Goal: Information Seeking & Learning: Learn about a topic

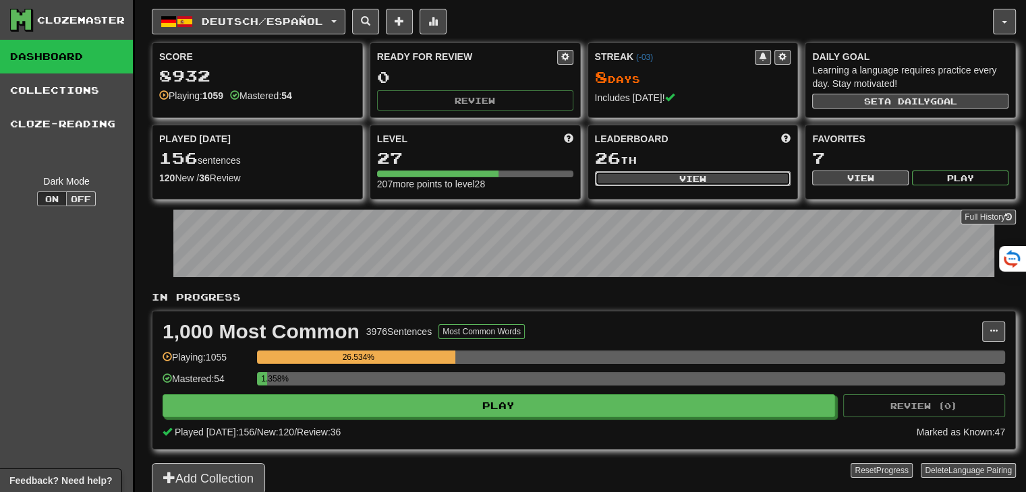
click at [741, 179] on button "View" at bounding box center [693, 178] width 196 height 15
select select "**********"
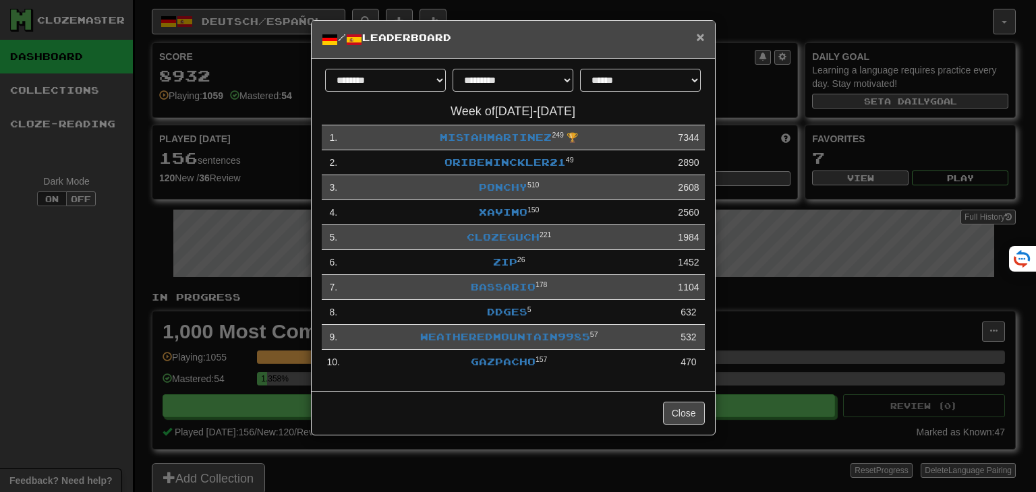
click at [701, 39] on span "×" at bounding box center [700, 37] width 8 height 16
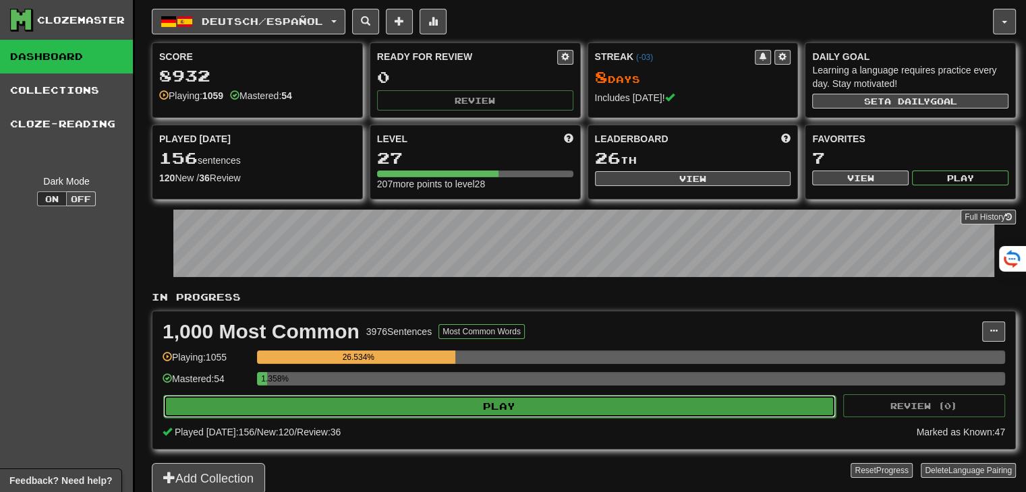
click at [548, 399] on button "Play" at bounding box center [499, 406] width 672 height 23
select select "**"
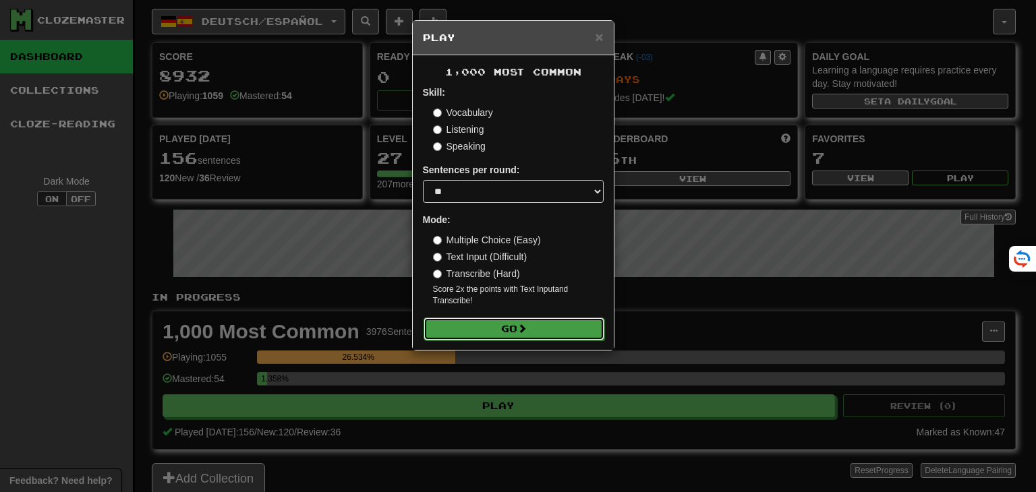
click at [513, 337] on button "Go" at bounding box center [514, 329] width 181 height 23
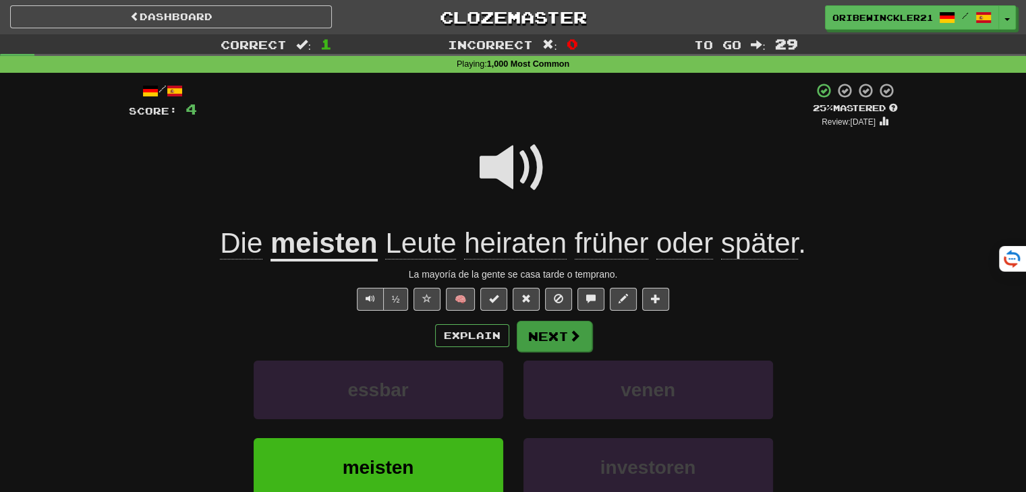
drag, startPoint x: 0, startPoint y: 0, endPoint x: 539, endPoint y: 336, distance: 635.0
click at [539, 336] on div "Explain Next" at bounding box center [513, 335] width 769 height 31
click at [539, 336] on button "Next" at bounding box center [555, 336] width 76 height 31
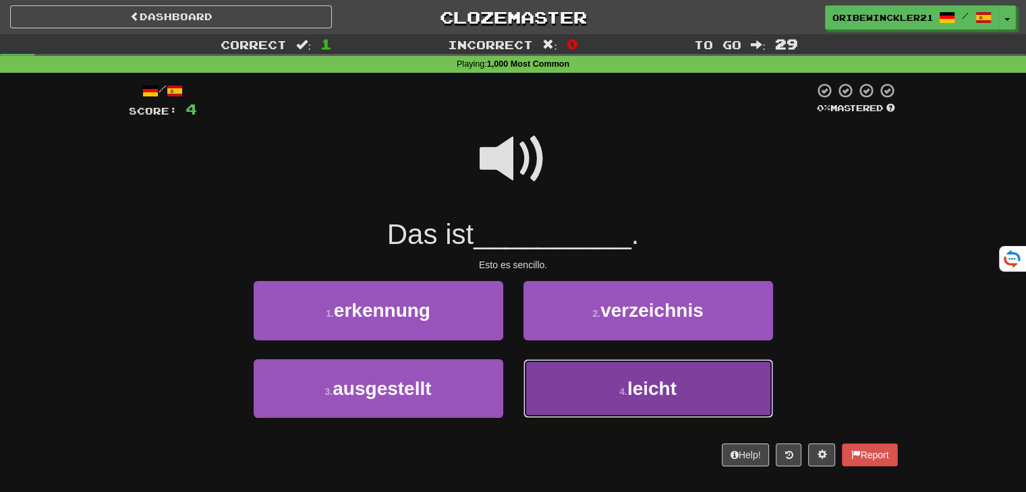
click at [639, 411] on button "4 . leicht" at bounding box center [648, 388] width 250 height 59
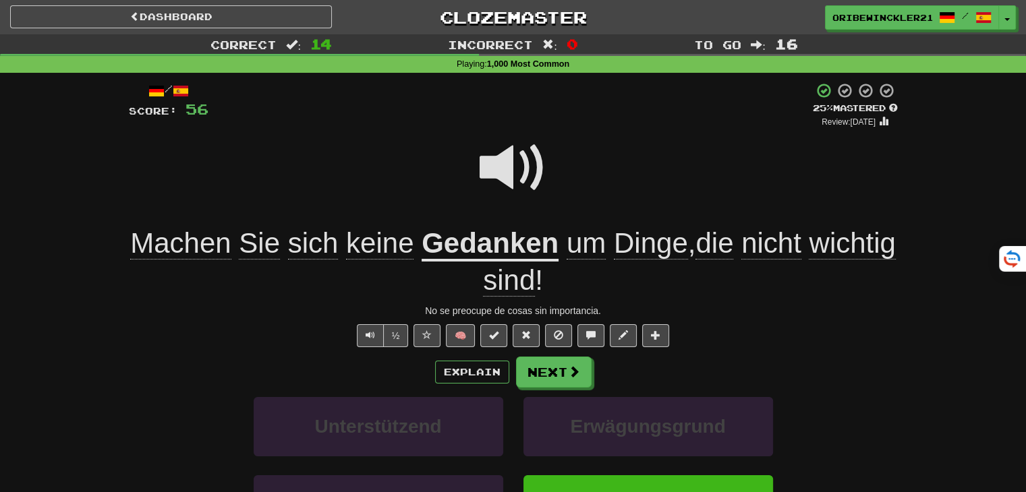
click at [527, 170] on span at bounding box center [513, 167] width 67 height 67
click at [556, 375] on button "Next" at bounding box center [555, 372] width 76 height 31
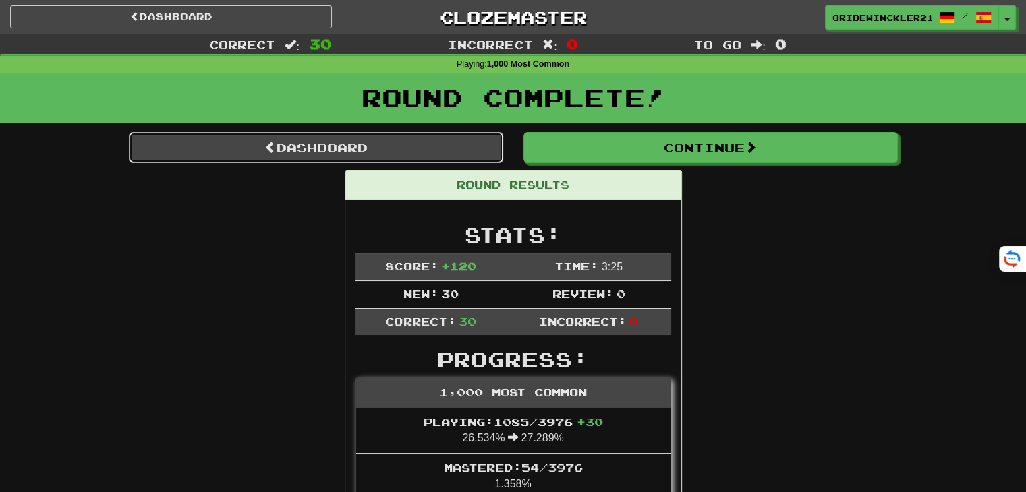
click at [310, 150] on link "Dashboard" at bounding box center [316, 147] width 374 height 31
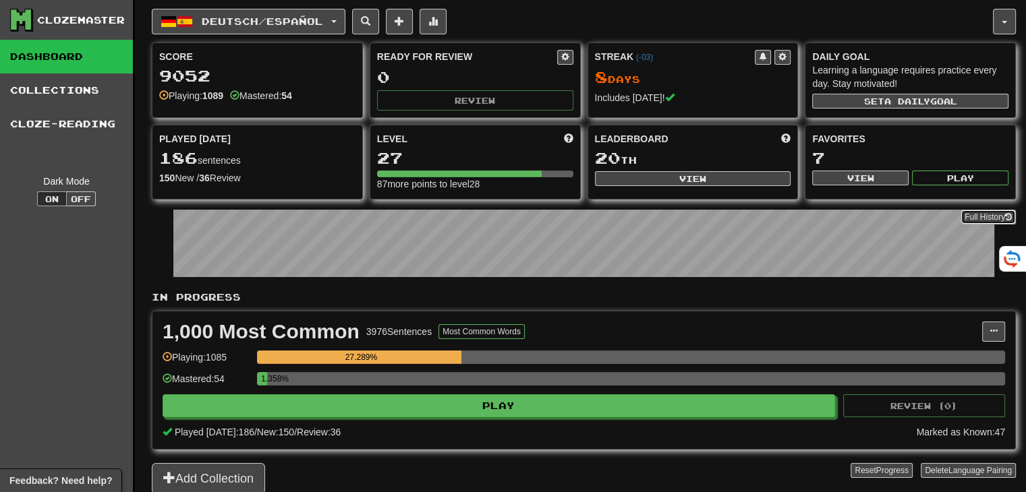
click at [983, 214] on link "Full History" at bounding box center [987, 217] width 55 height 15
